Goal: Task Accomplishment & Management: Complete application form

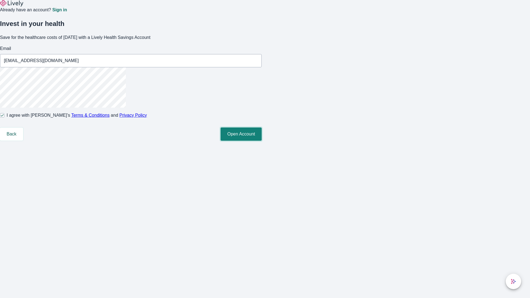
click at [262, 141] on button "Open Account" at bounding box center [241, 134] width 41 height 13
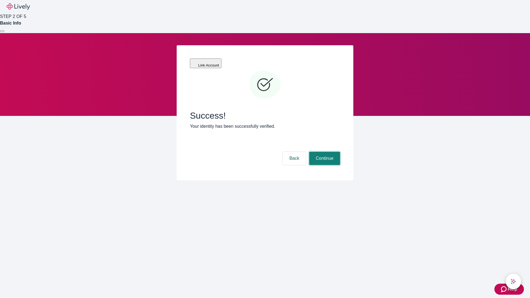
click at [324, 152] on button "Continue" at bounding box center [324, 158] width 31 height 13
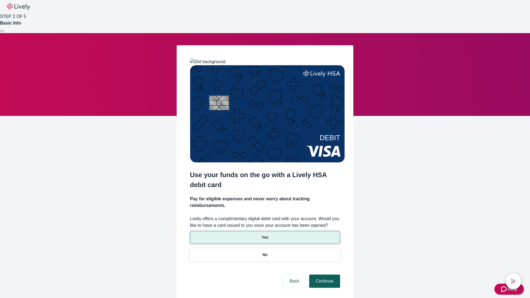
click at [265, 235] on p "Yes" at bounding box center [265, 238] width 7 height 6
click at [324, 275] on button "Continue" at bounding box center [324, 281] width 31 height 13
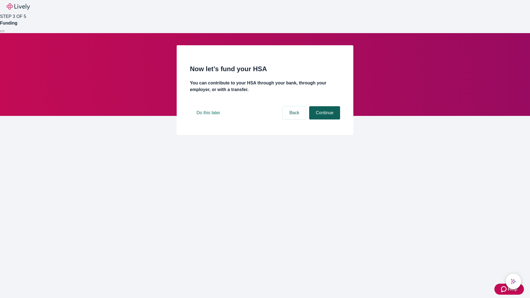
click at [324, 120] on button "Continue" at bounding box center [324, 112] width 31 height 13
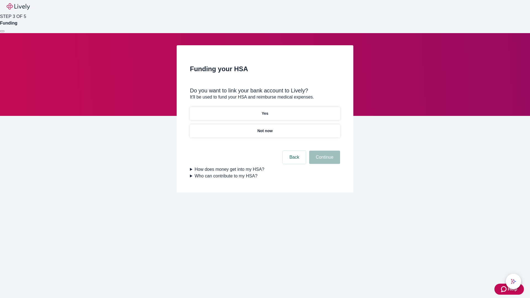
click at [265, 111] on p "Yes" at bounding box center [265, 114] width 7 height 6
click at [324, 151] on button "Continue" at bounding box center [324, 157] width 31 height 13
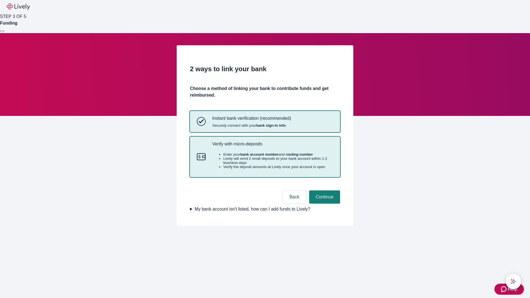
click at [273, 147] on p "Verify with micro-deposits" at bounding box center [272, 143] width 121 height 5
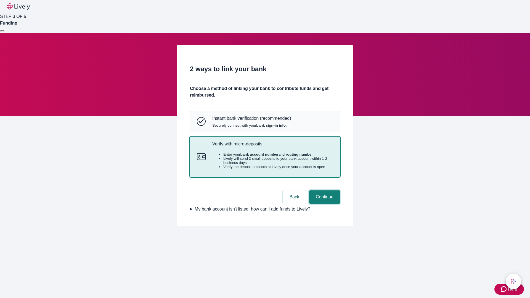
click at [324, 204] on button "Continue" at bounding box center [324, 197] width 31 height 13
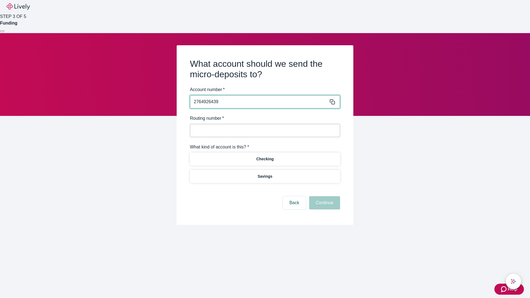
type input "2764926439"
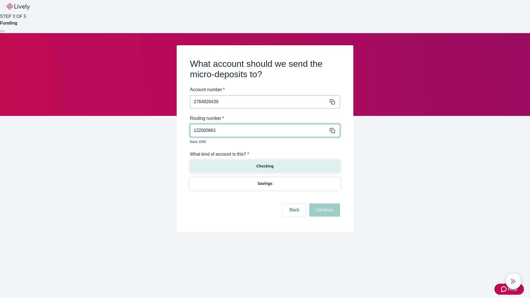
type input "122000661"
click at [265, 163] on p "Checking" at bounding box center [264, 166] width 17 height 6
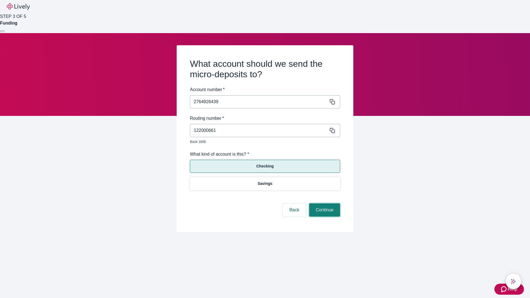
click at [324, 204] on button "Continue" at bounding box center [324, 210] width 31 height 13
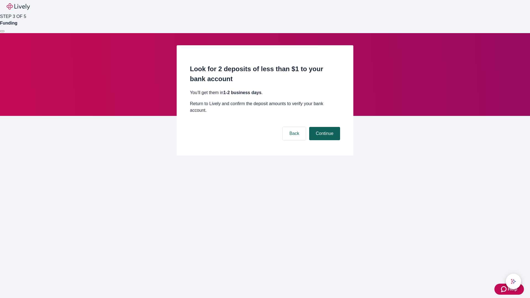
click at [324, 127] on button "Continue" at bounding box center [324, 133] width 31 height 13
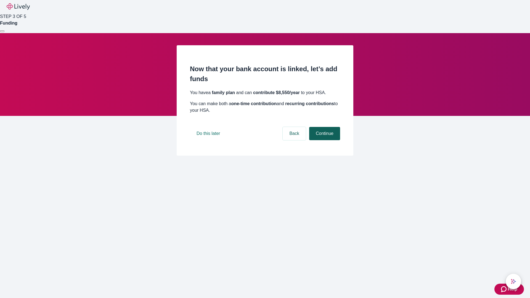
click at [324, 140] on button "Continue" at bounding box center [324, 133] width 31 height 13
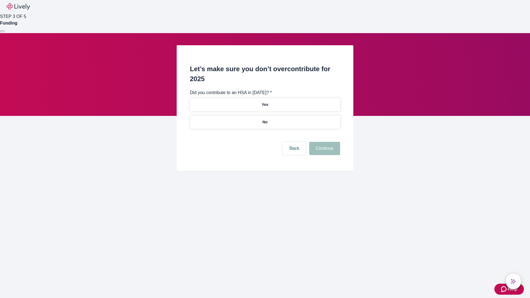
click at [265, 119] on p "No" at bounding box center [265, 122] width 5 height 6
click at [324, 142] on button "Continue" at bounding box center [324, 148] width 31 height 13
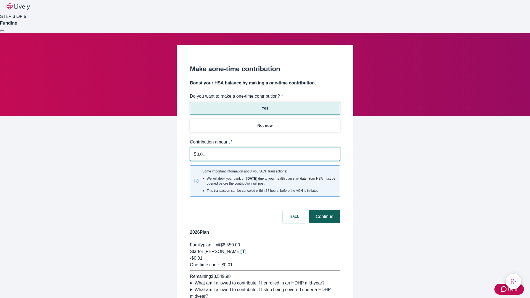
type input "0.01"
click at [324, 210] on button "Continue" at bounding box center [324, 216] width 31 height 13
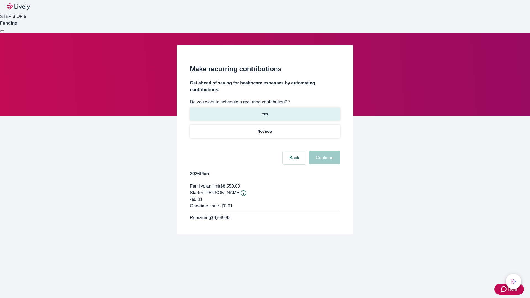
click at [265, 111] on p "Yes" at bounding box center [265, 114] width 7 height 6
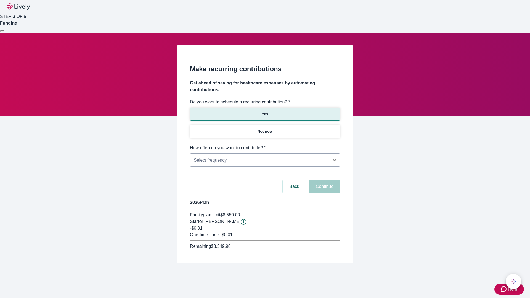
click at [265, 145] on body "Help STEP 3 OF 5 Funding Make recurring contributions Get ahead of saving for h…" at bounding box center [265, 145] width 530 height 290
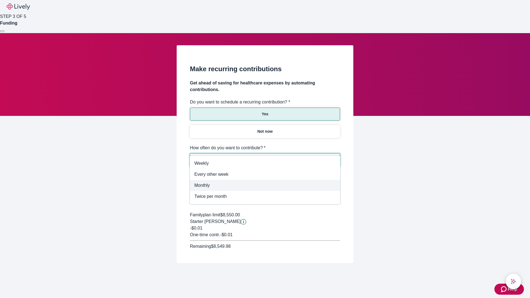
click at [265, 186] on span "Monthly" at bounding box center [264, 185] width 141 height 7
type input "Monthly"
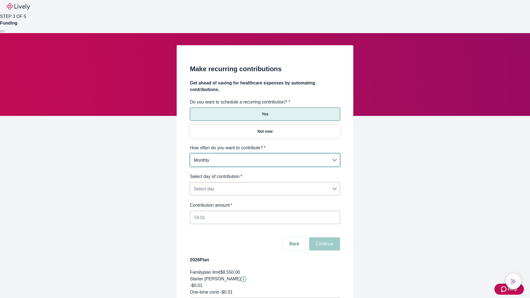
click at [265, 173] on body "Help STEP 3 OF 5 Funding Make recurring contributions Get ahead of saving for h…" at bounding box center [265, 173] width 530 height 347
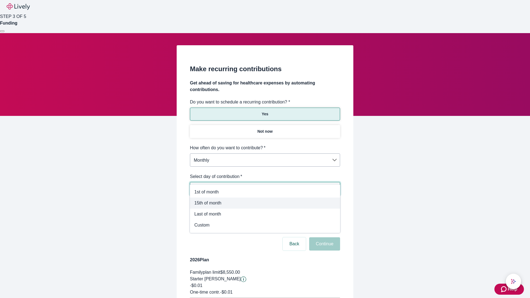
click at [265, 203] on span "15th of month" at bounding box center [264, 203] width 141 height 7
type input "Monthly15th"
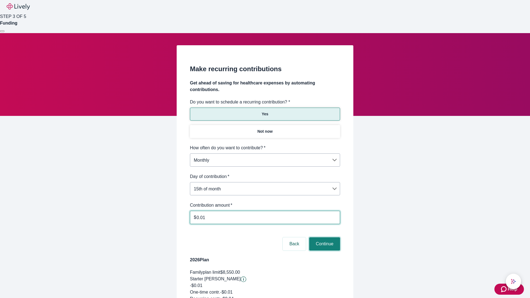
click at [324, 237] on button "Continue" at bounding box center [324, 243] width 31 height 13
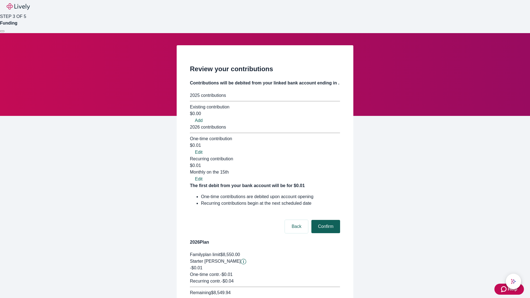
click at [325, 220] on button "Confirm" at bounding box center [325, 226] width 29 height 13
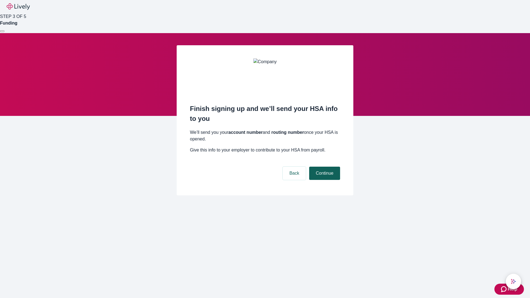
click at [324, 167] on button "Continue" at bounding box center [324, 173] width 31 height 13
